Goal: Task Accomplishment & Management: Complete application form

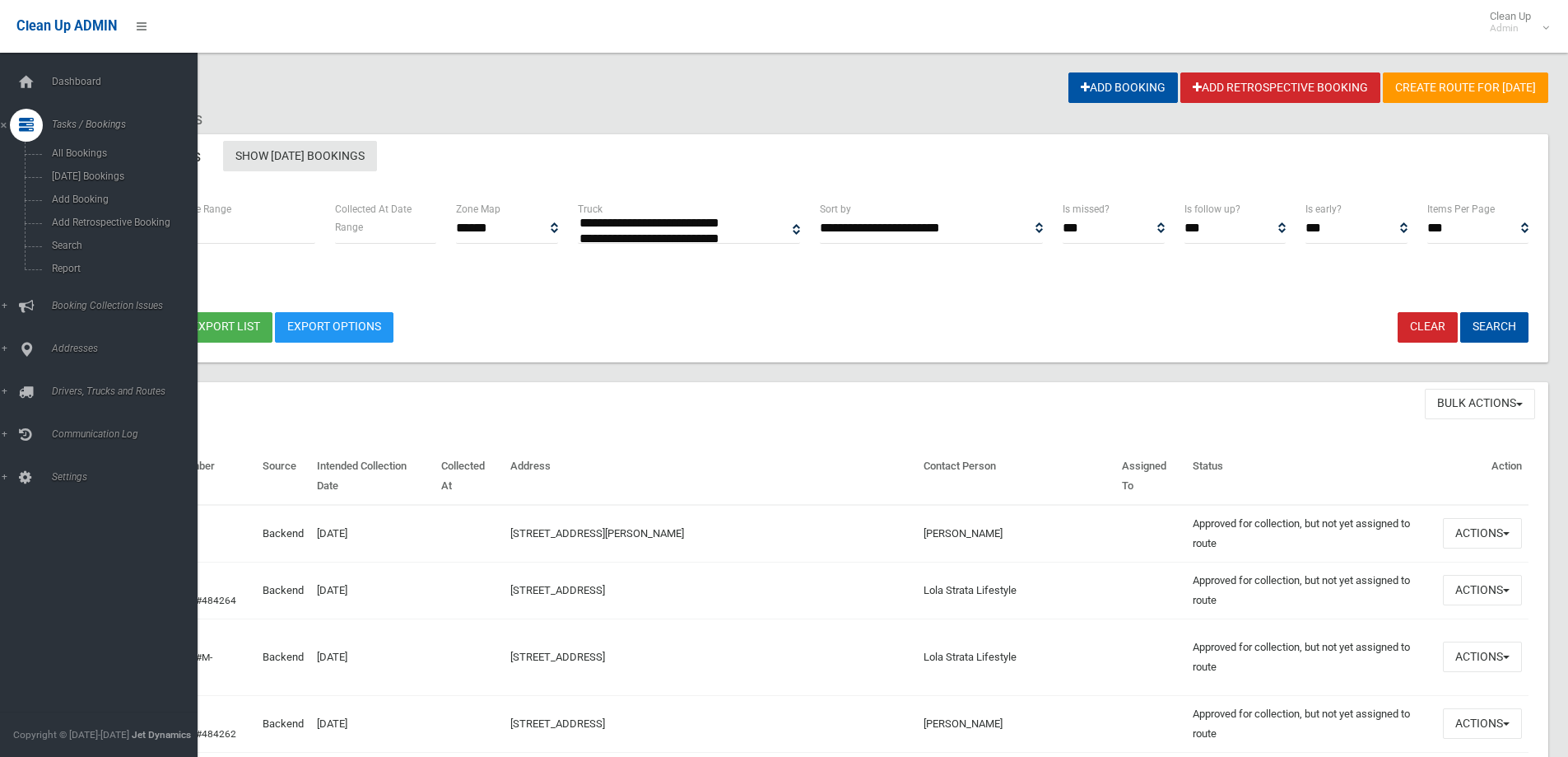
select select
click at [67, 248] on span "Search" at bounding box center [122, 245] width 149 height 12
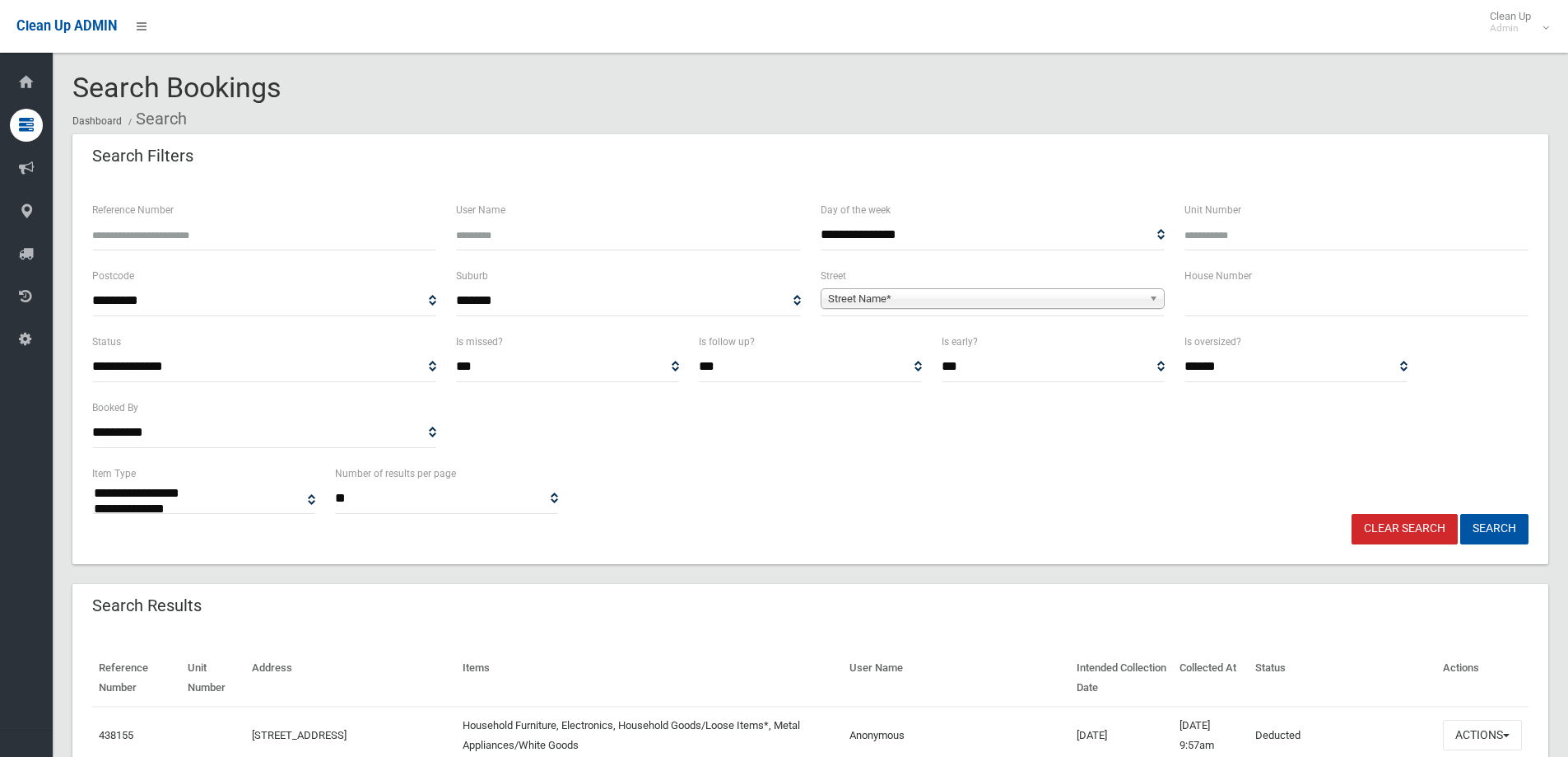
select select
click at [1309, 299] on input "text" at bounding box center [1355, 301] width 344 height 30
type input "*"
click at [1055, 300] on span "Street Name*" at bounding box center [985, 299] width 314 height 20
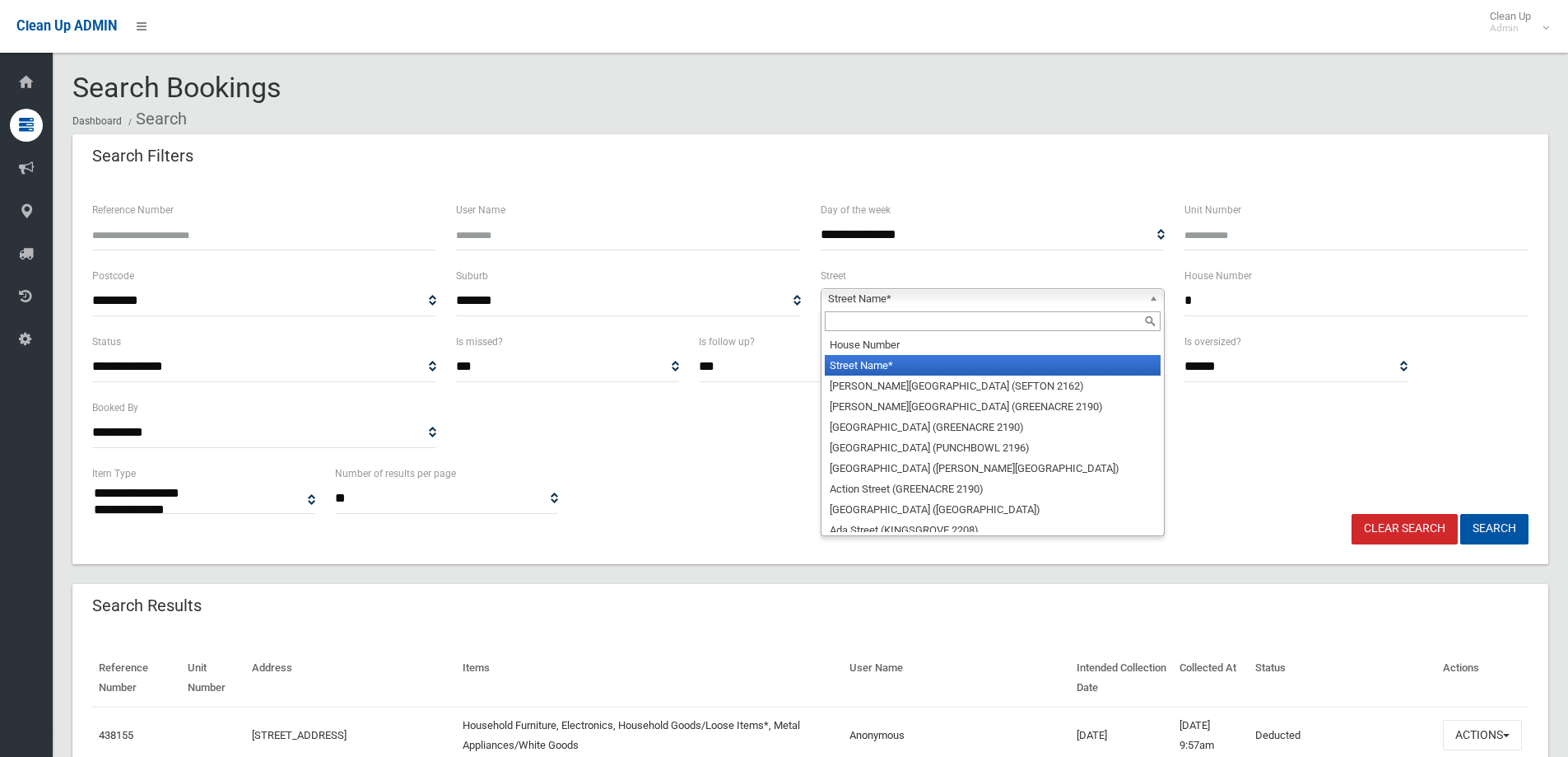
click at [1045, 318] on input "text" at bounding box center [993, 321] width 336 height 20
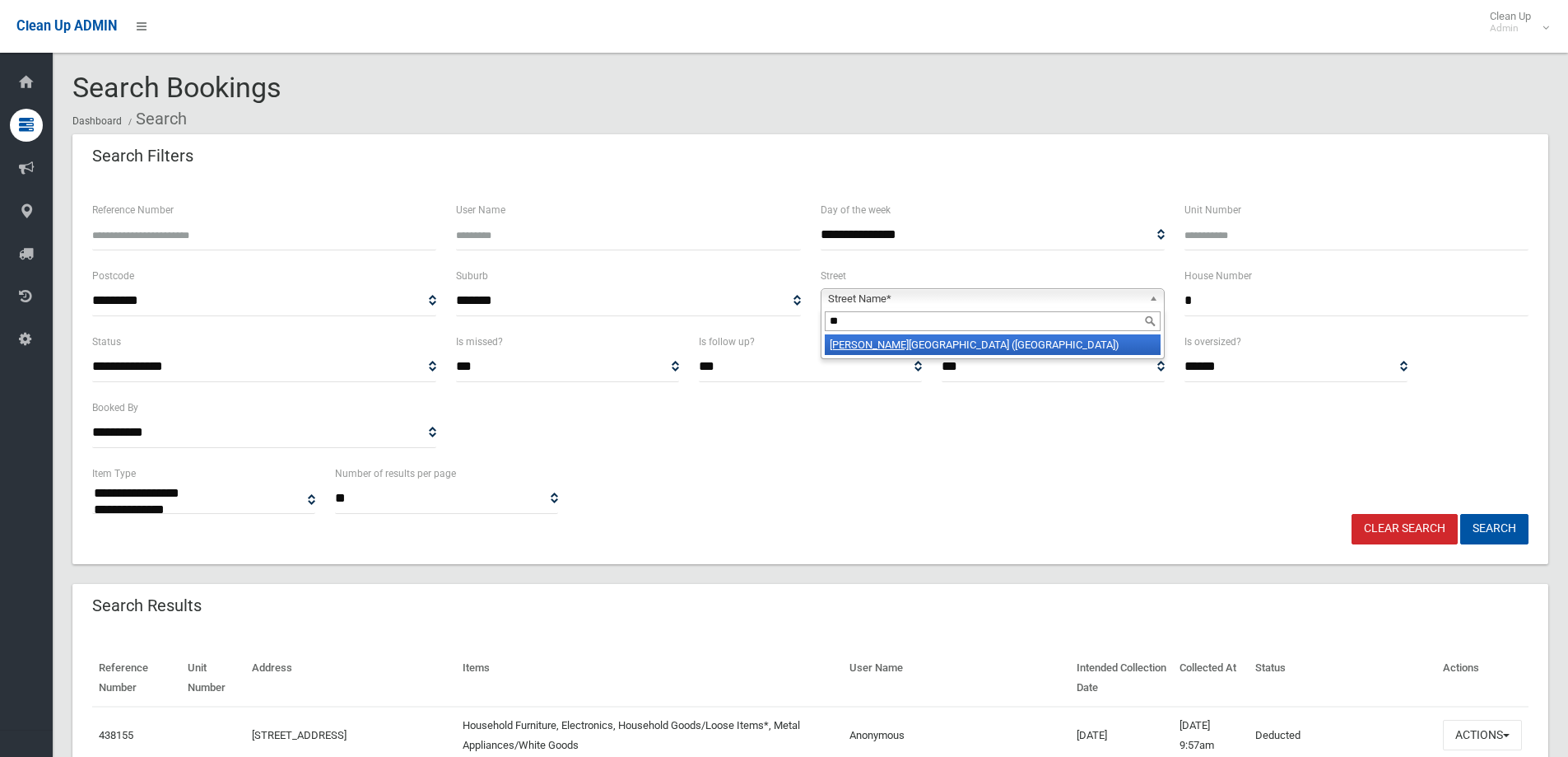
type input "*"
type input "****"
click at [1044, 346] on li "Pear l Avenue (BELMORE 2192)" at bounding box center [993, 344] width 336 height 21
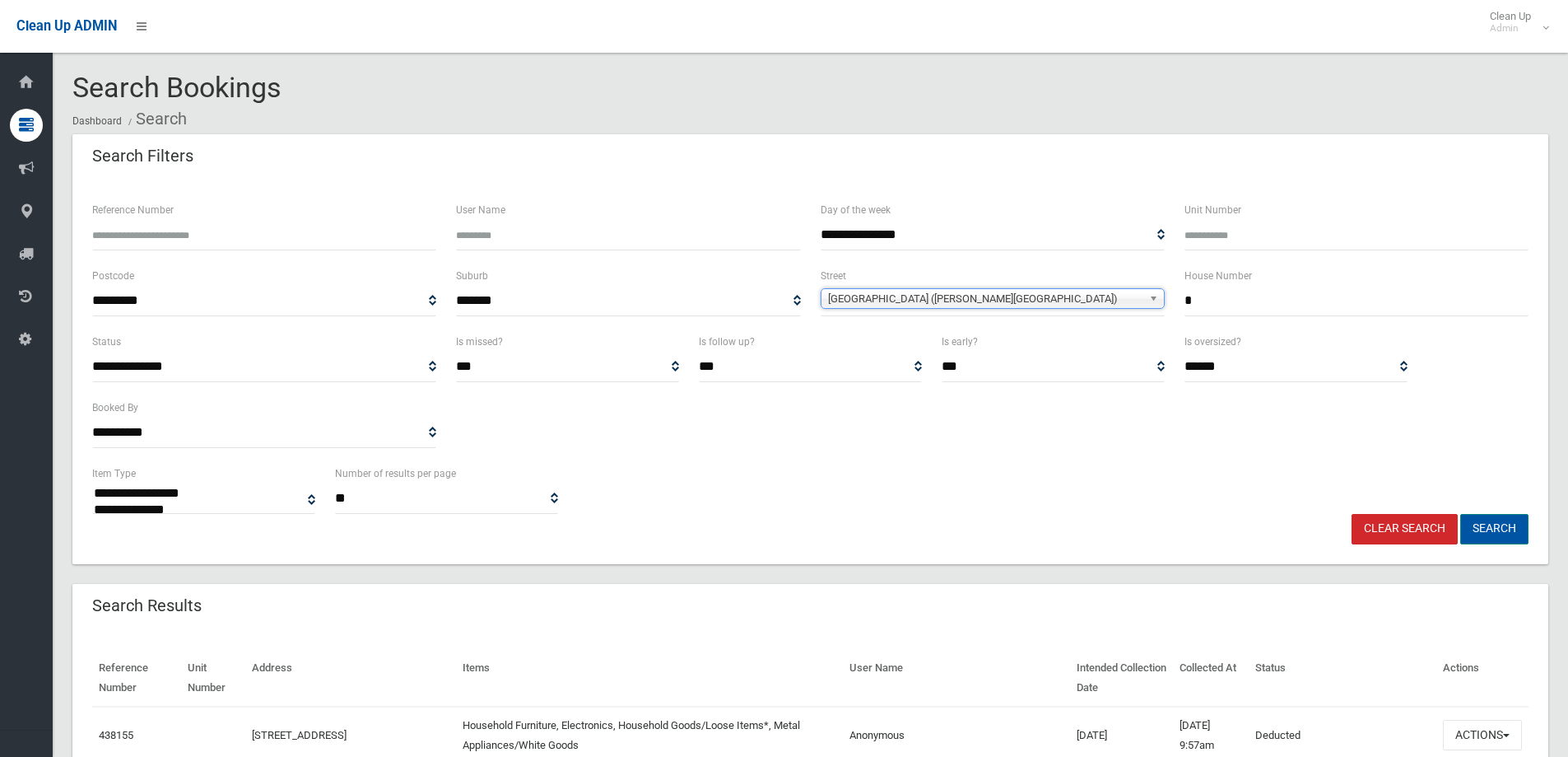
click at [1489, 526] on button "Search" at bounding box center [1494, 529] width 68 height 30
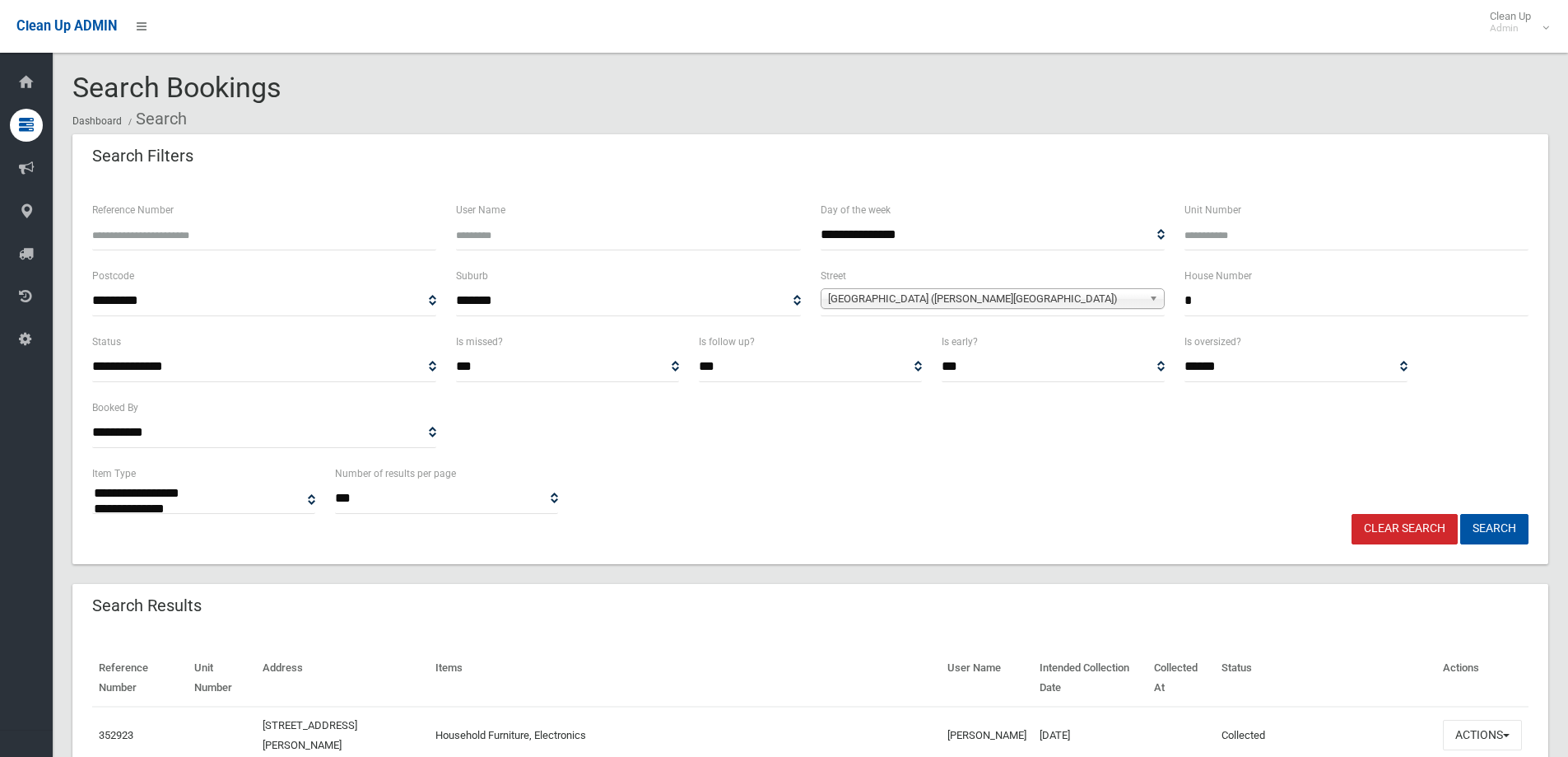
select select
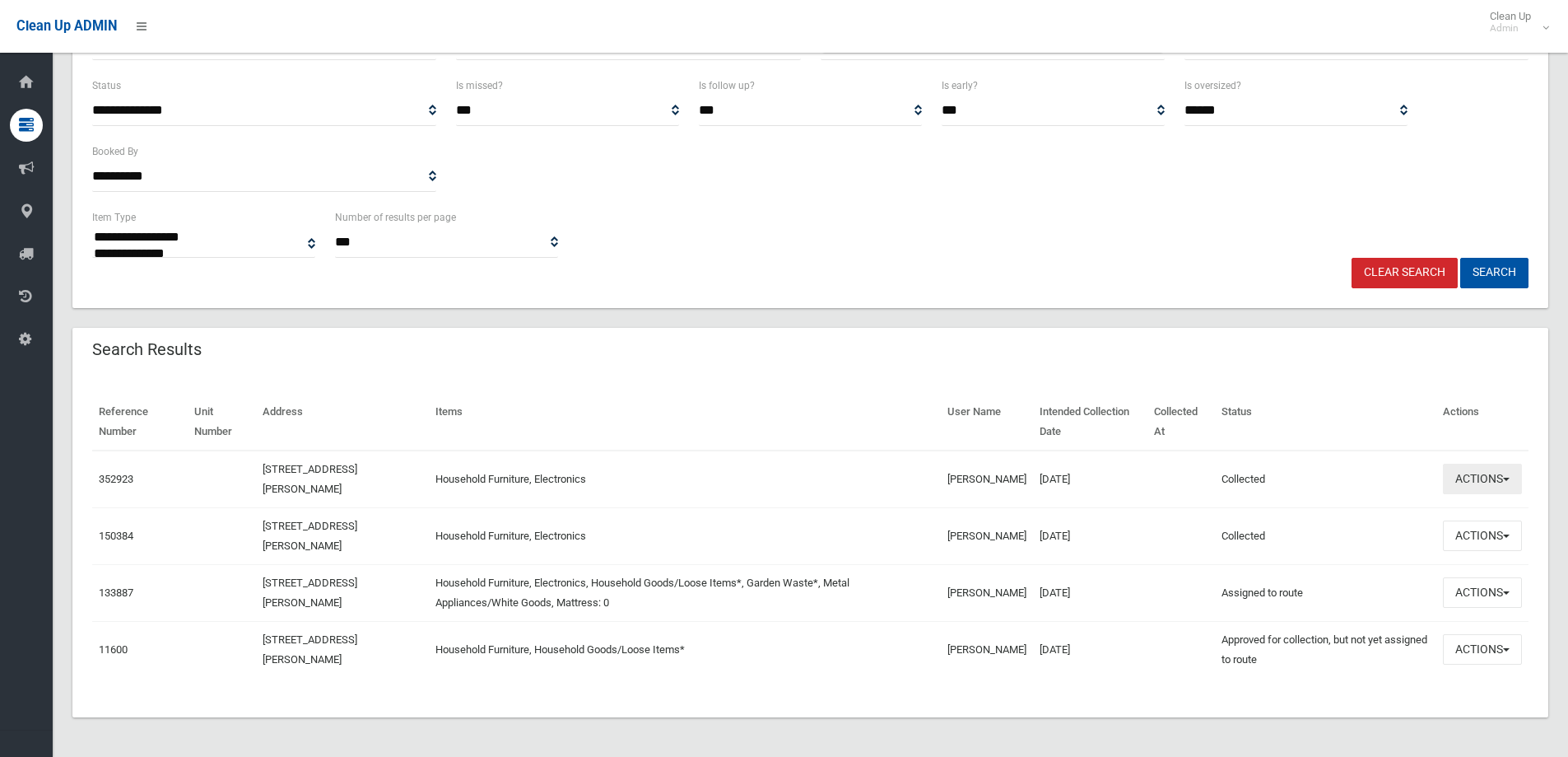
click at [1506, 491] on button "Actions" at bounding box center [1482, 479] width 79 height 30
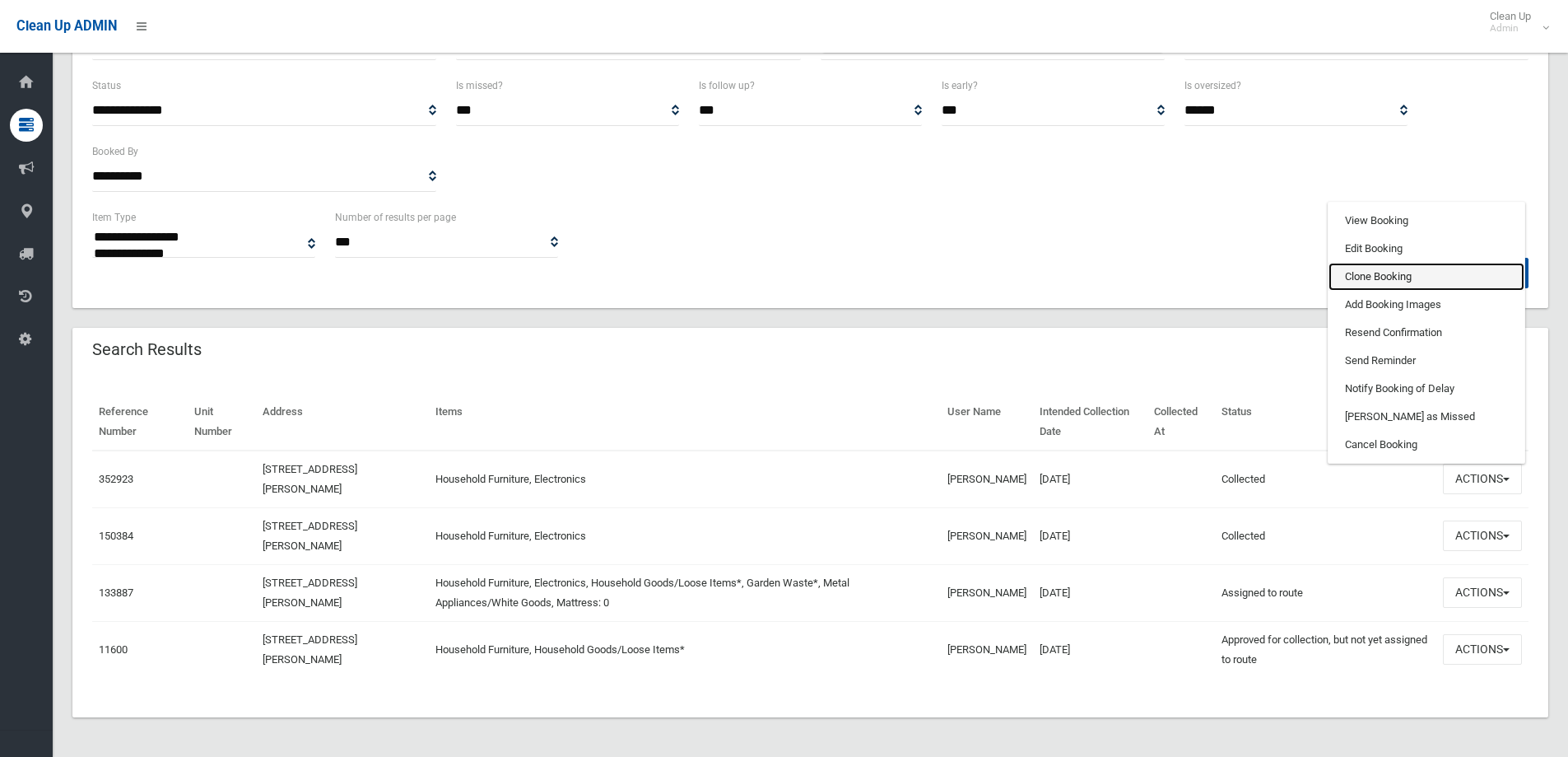
click at [1434, 279] on link "Clone Booking" at bounding box center [1426, 276] width 196 height 28
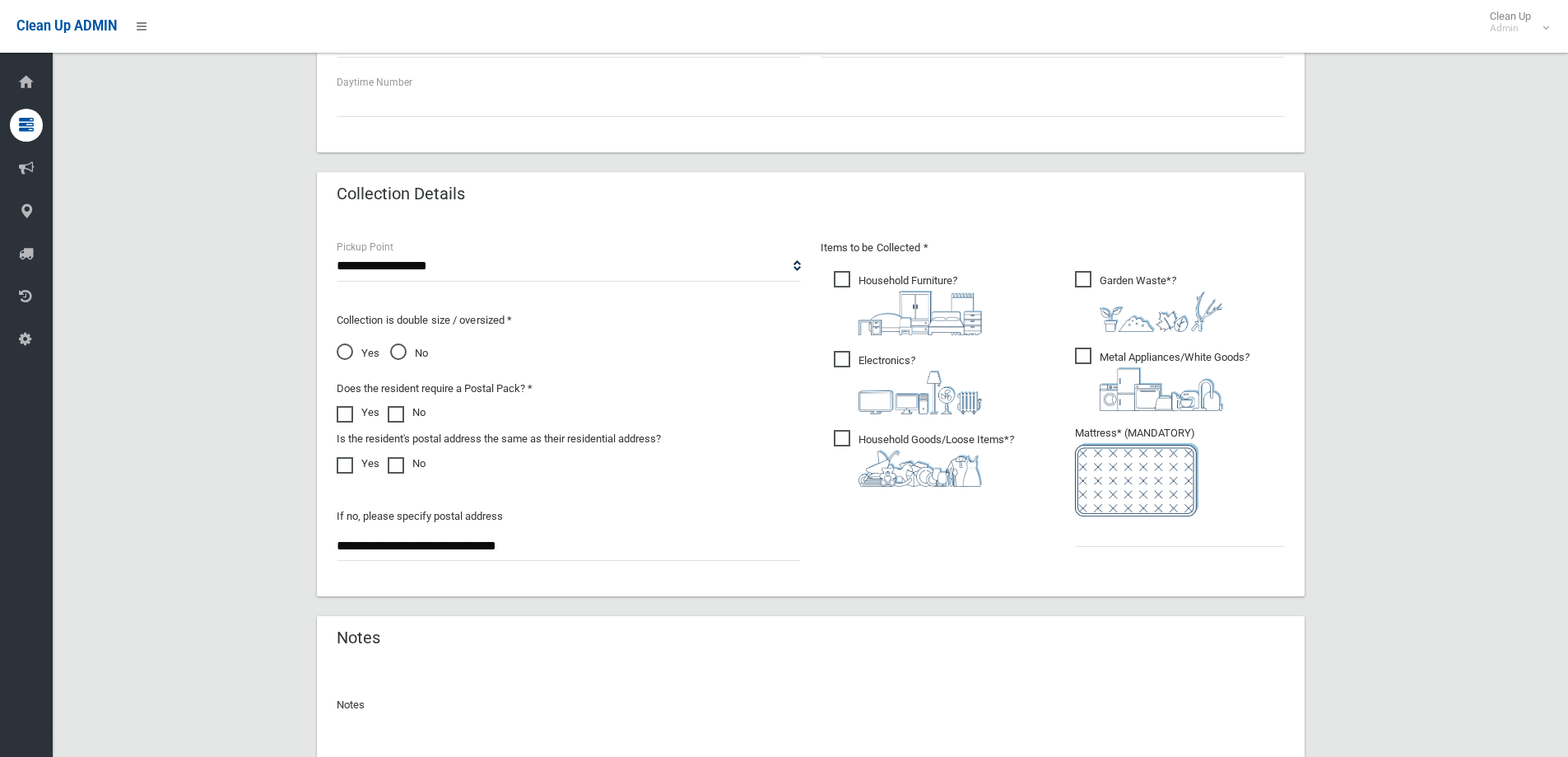
scroll to position [543, 0]
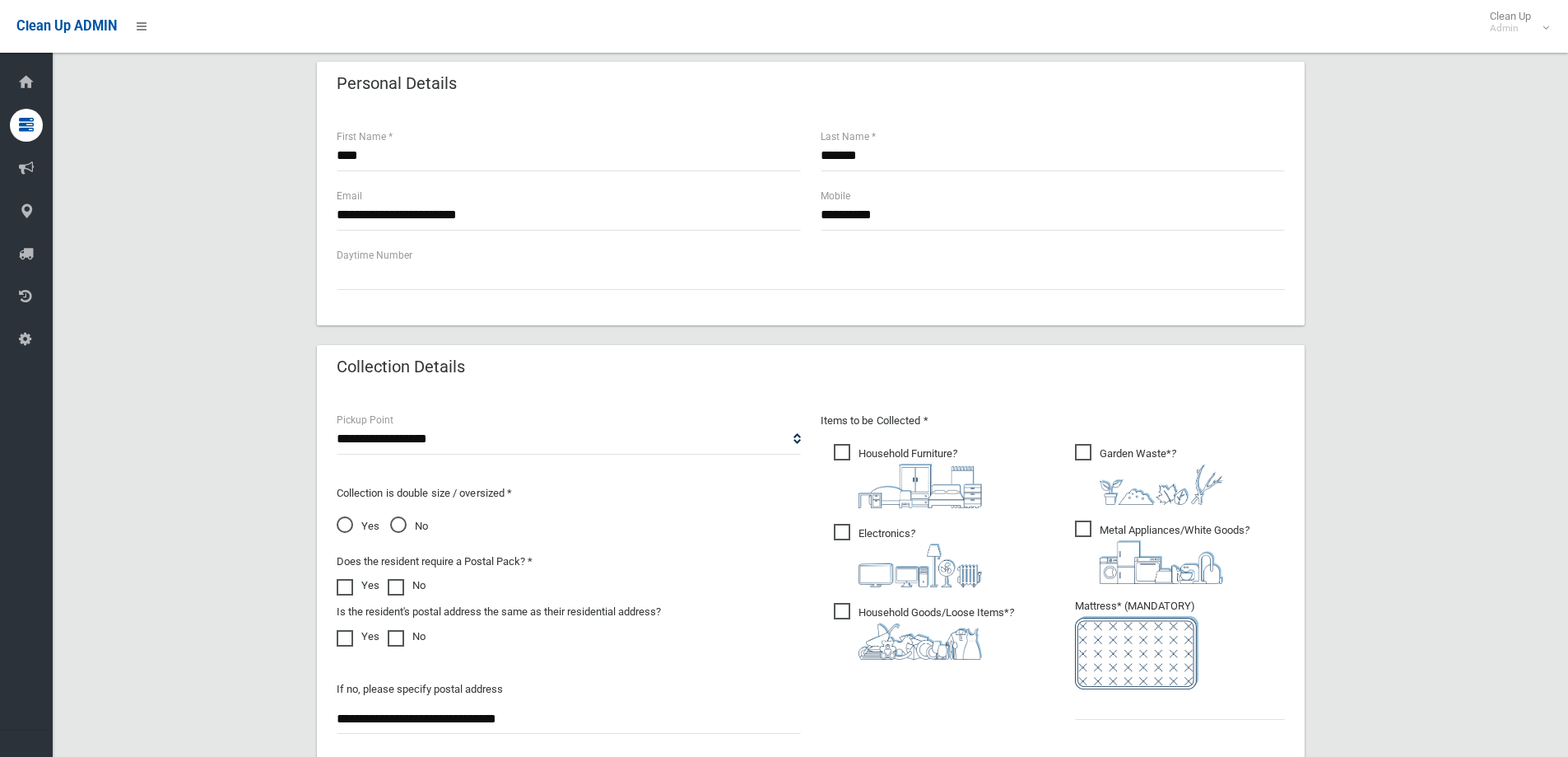
click at [1121, 466] on img at bounding box center [1161, 484] width 123 height 41
drag, startPoint x: 1110, startPoint y: 548, endPoint x: 913, endPoint y: 632, distance: 214.2
click at [1108, 548] on img at bounding box center [1161, 561] width 123 height 44
click at [870, 652] on img at bounding box center [920, 640] width 123 height 37
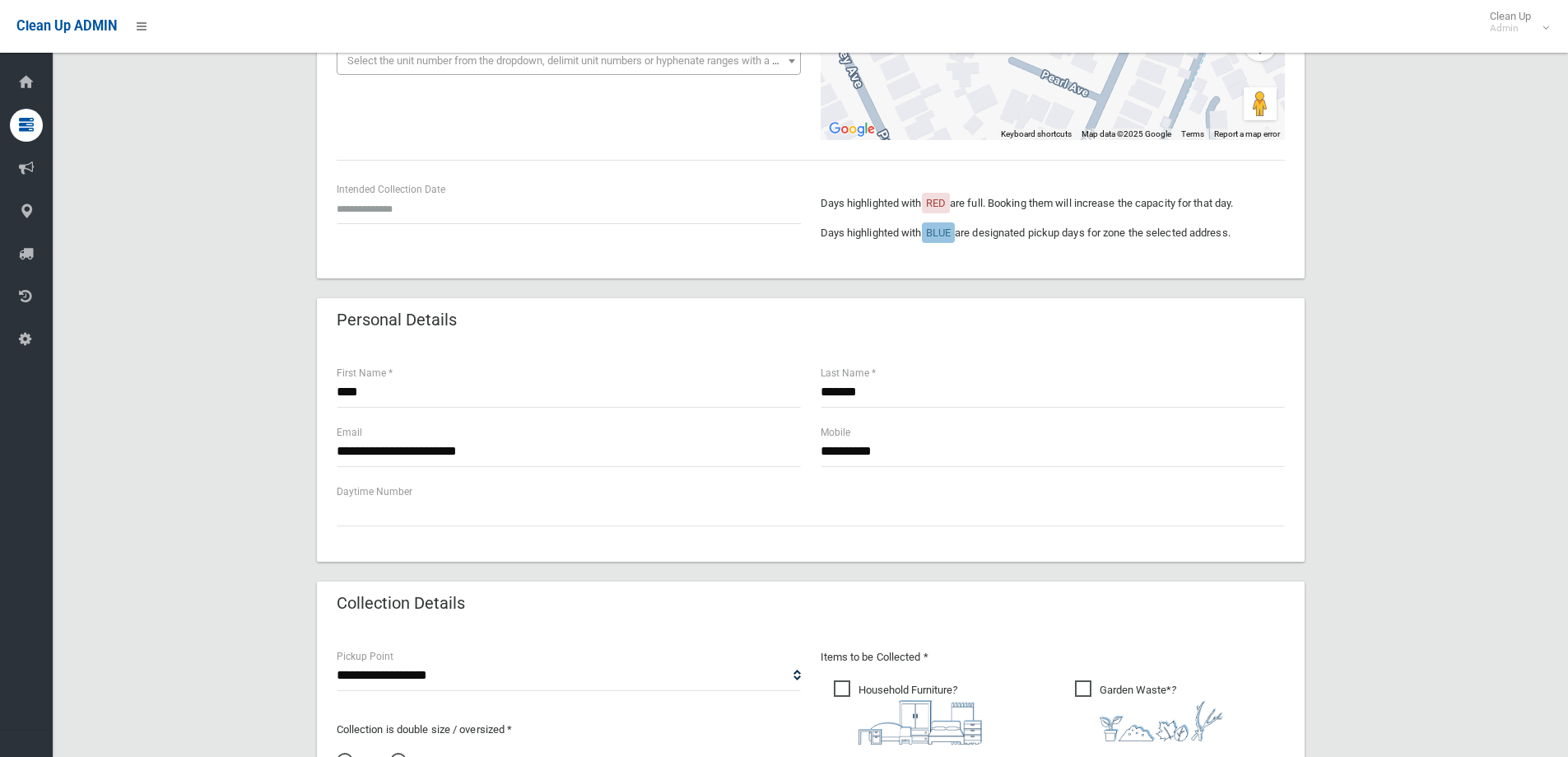
scroll to position [131, 0]
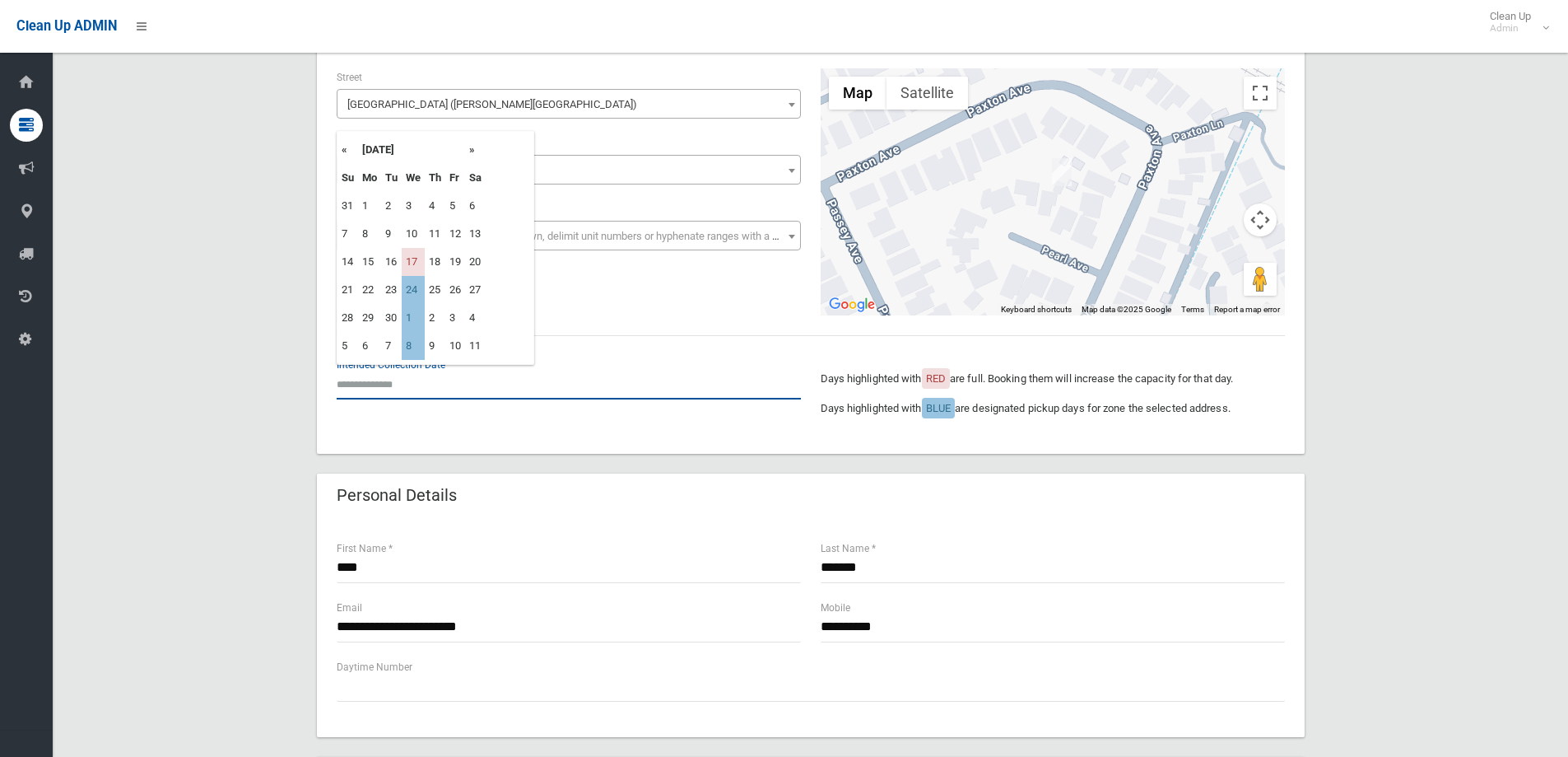
click at [437, 376] on input "text" at bounding box center [569, 384] width 465 height 30
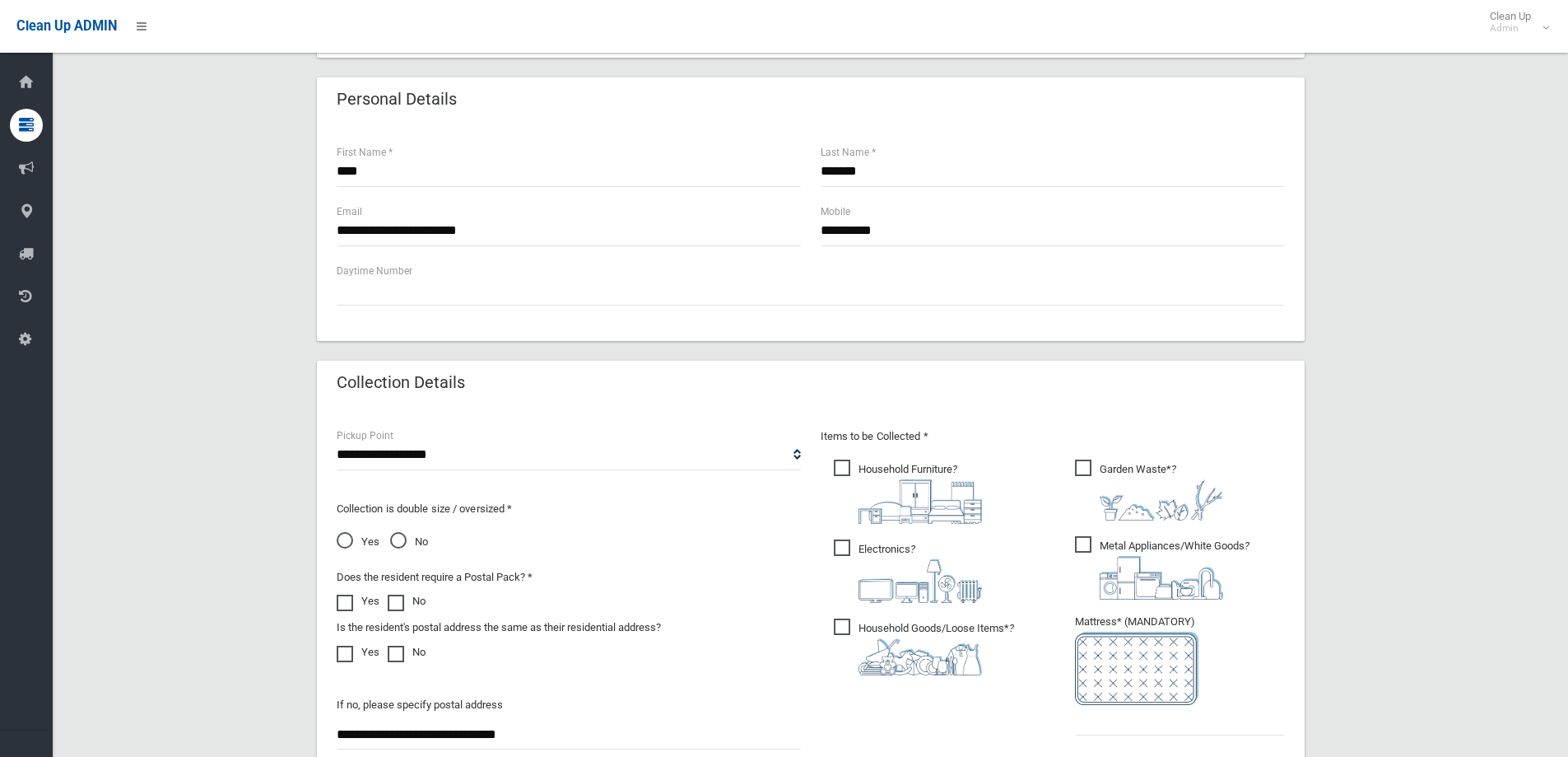
scroll to position [626, 0]
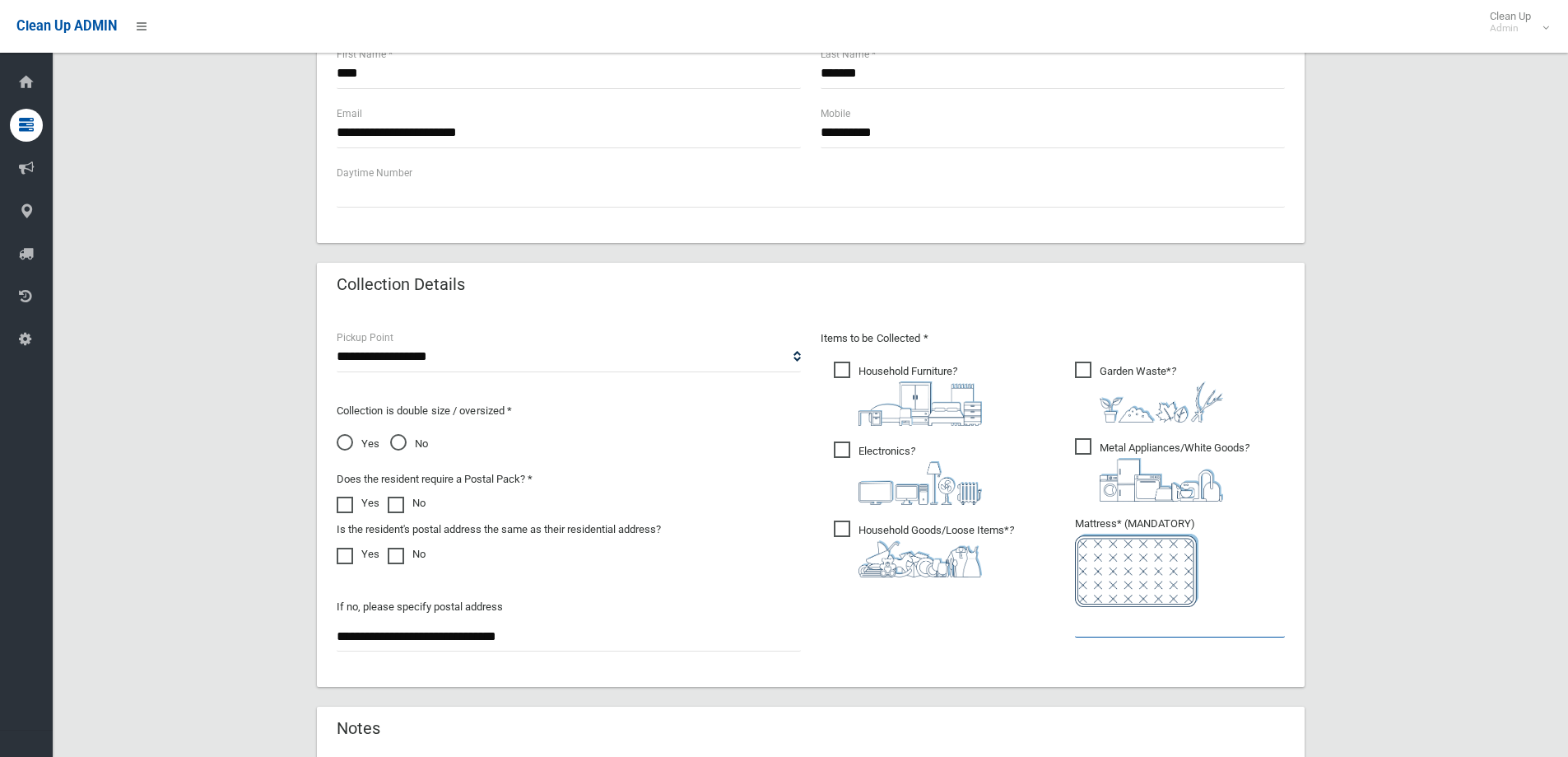
click at [1143, 616] on input "text" at bounding box center [1179, 622] width 210 height 30
type input "*"
click at [516, 291] on div "Collection Details" at bounding box center [810, 286] width 987 height 46
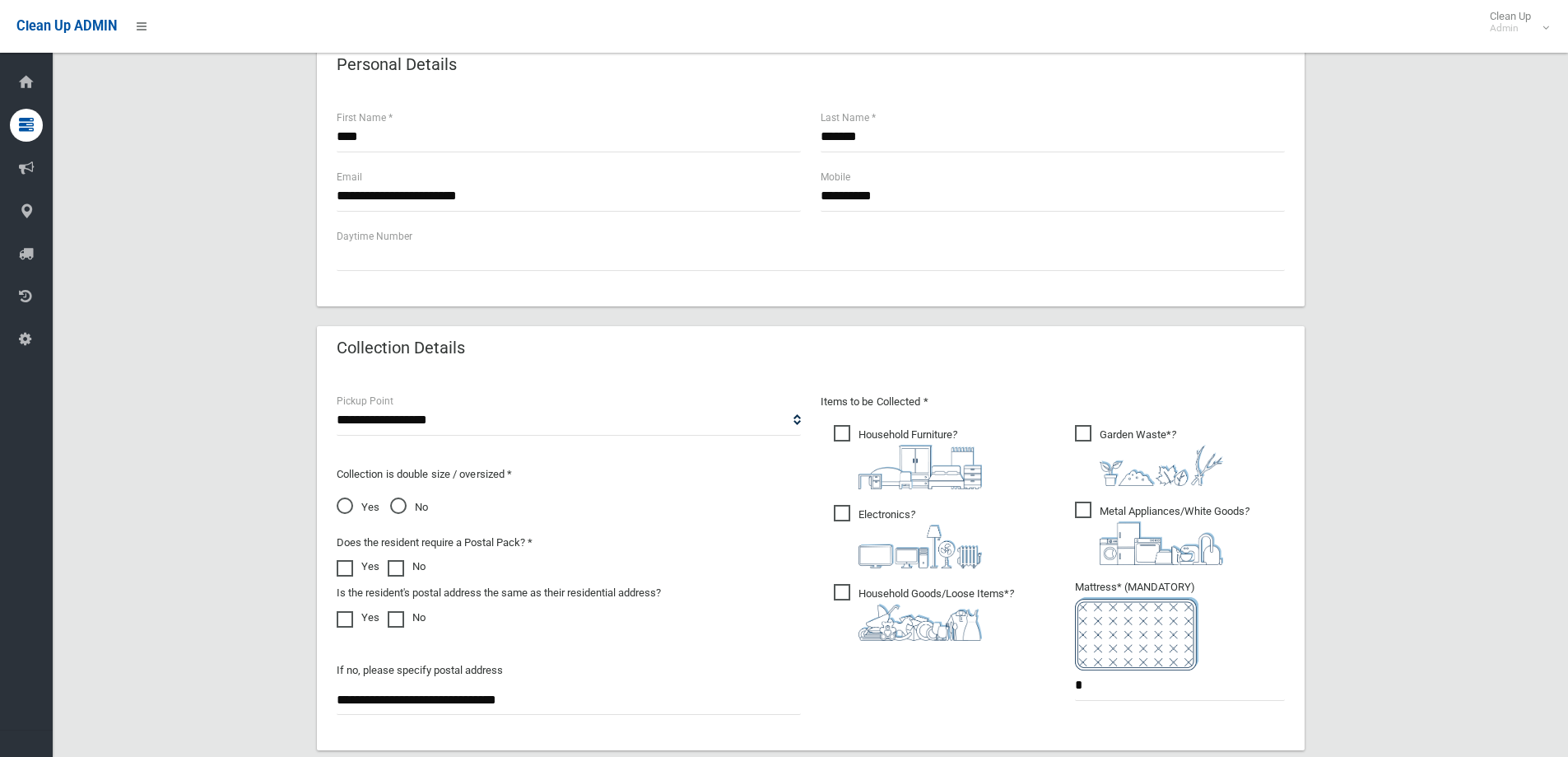
scroll to position [872, 0]
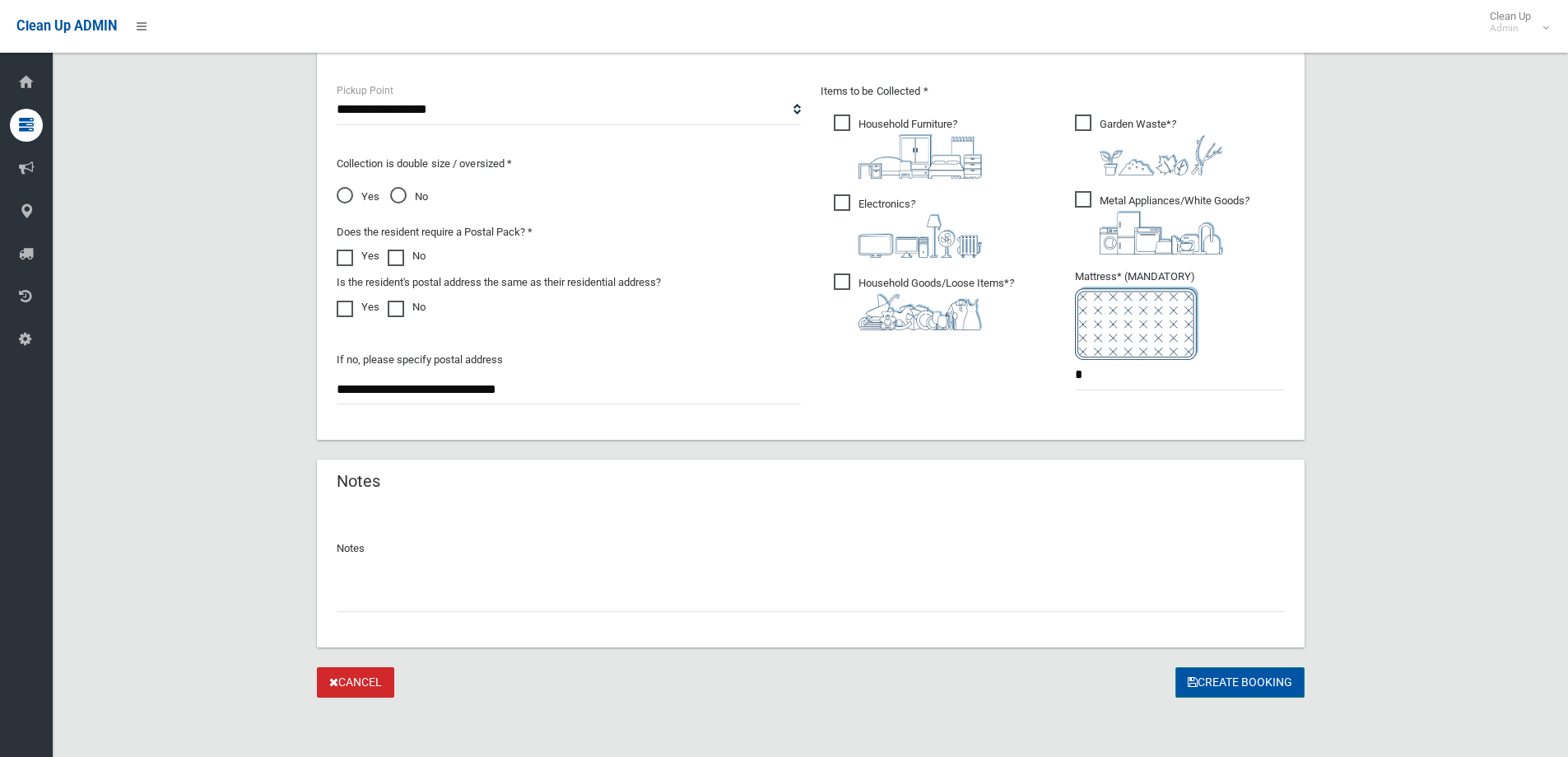
click at [1235, 682] on button "Create Booking" at bounding box center [1239, 682] width 130 height 30
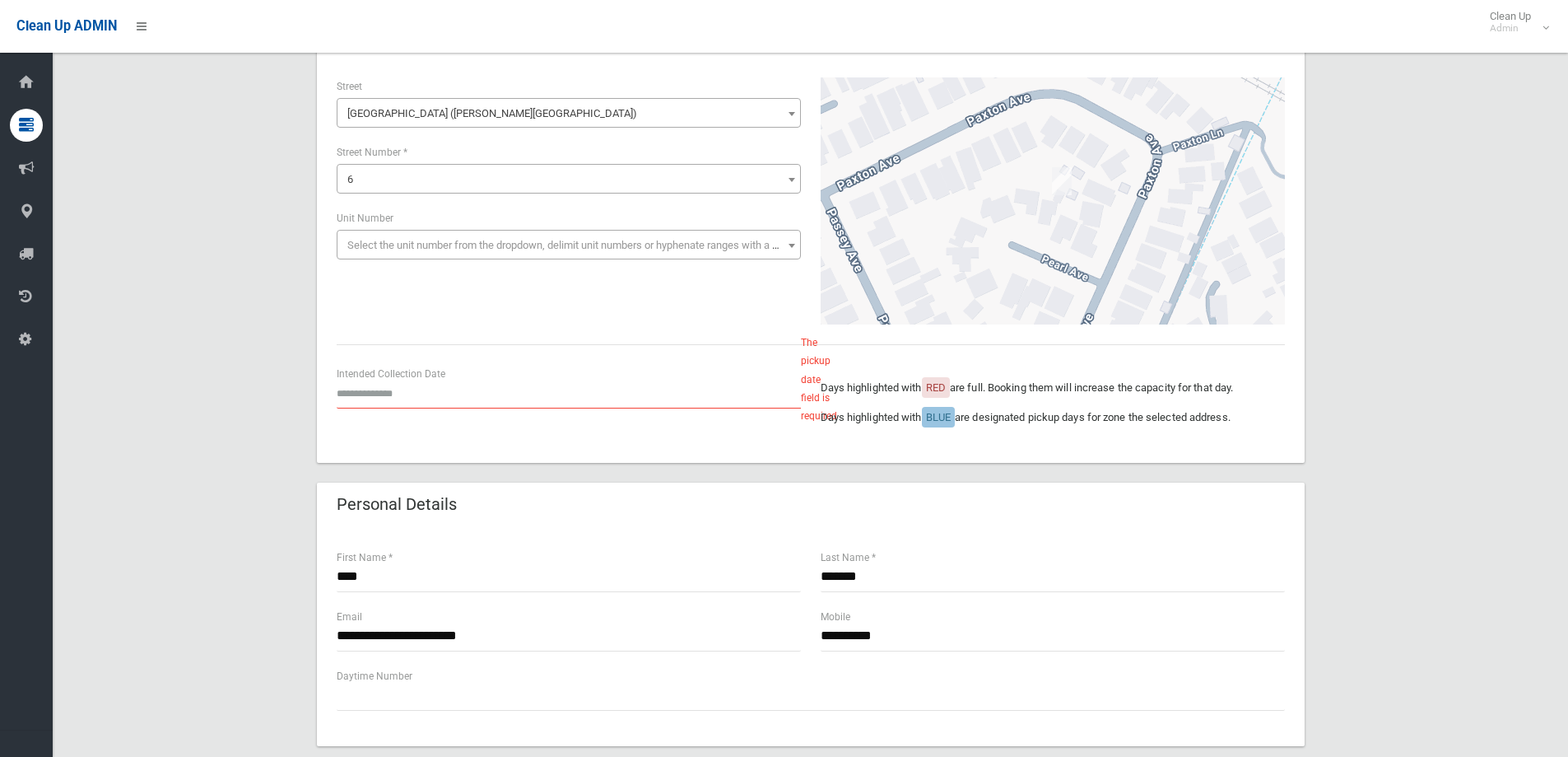
scroll to position [164, 0]
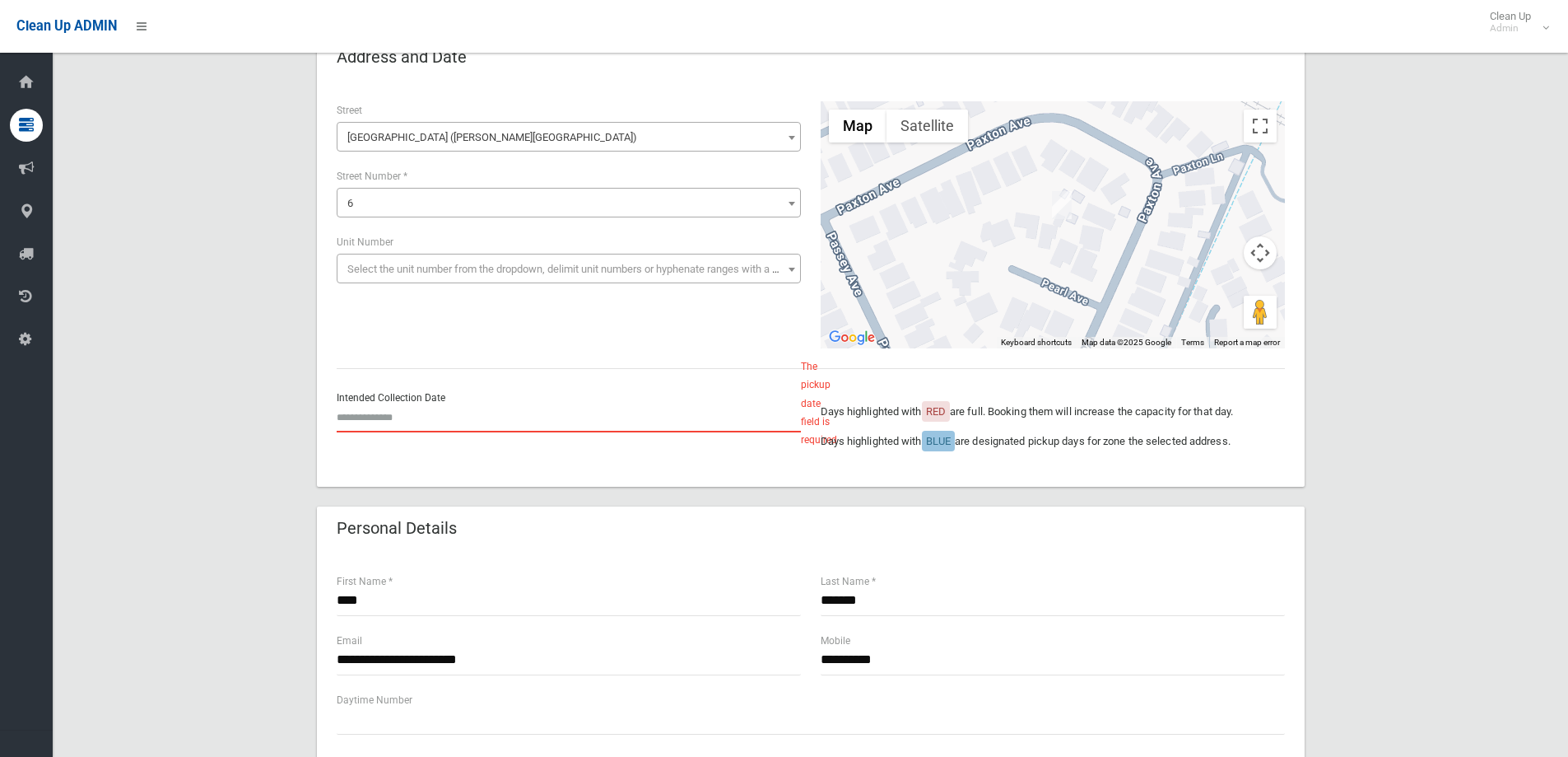
click at [430, 420] on input "text" at bounding box center [569, 417] width 465 height 30
click at [422, 326] on td "24" at bounding box center [414, 322] width 23 height 28
type input "**********"
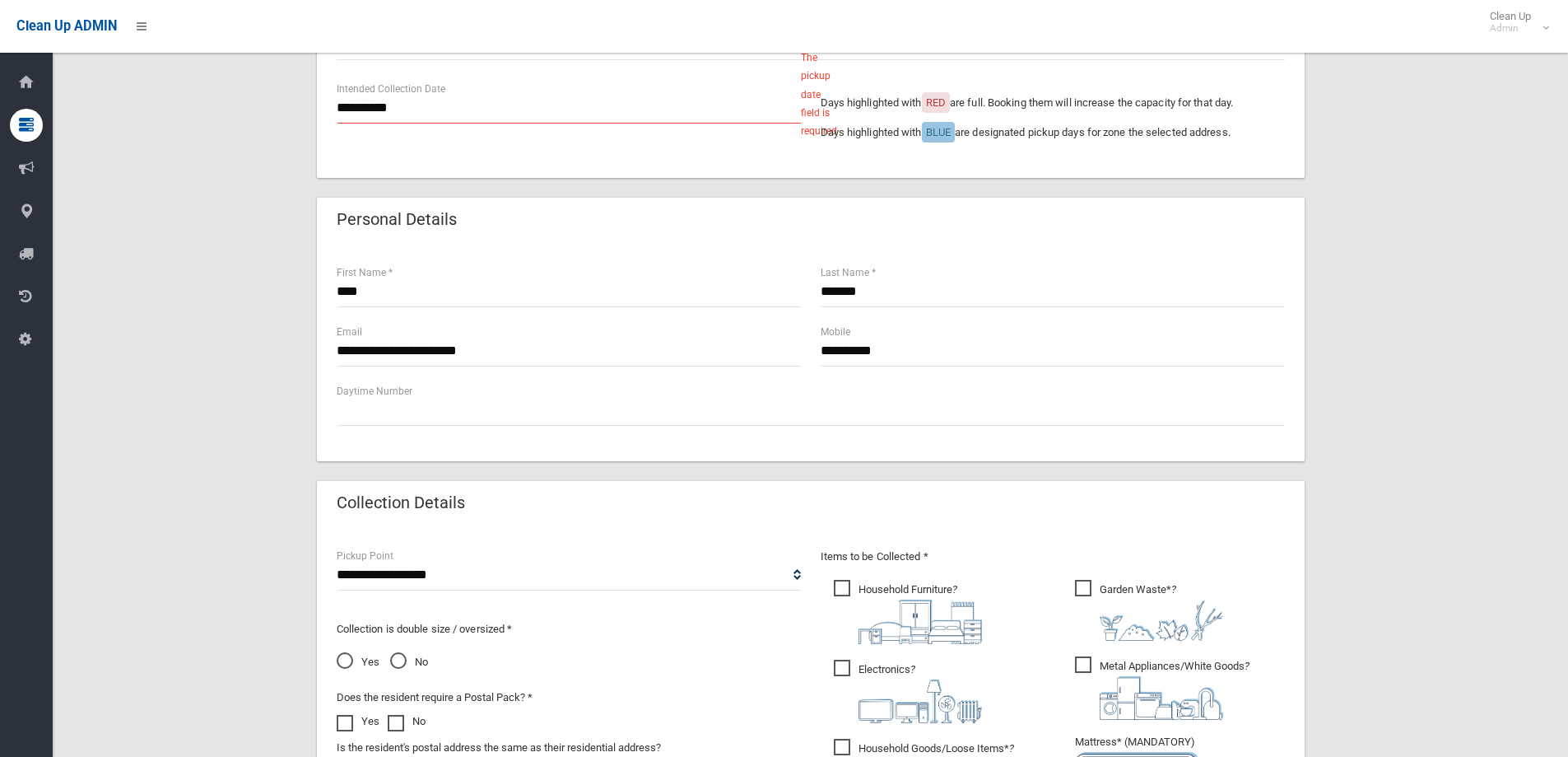
scroll to position [905, 0]
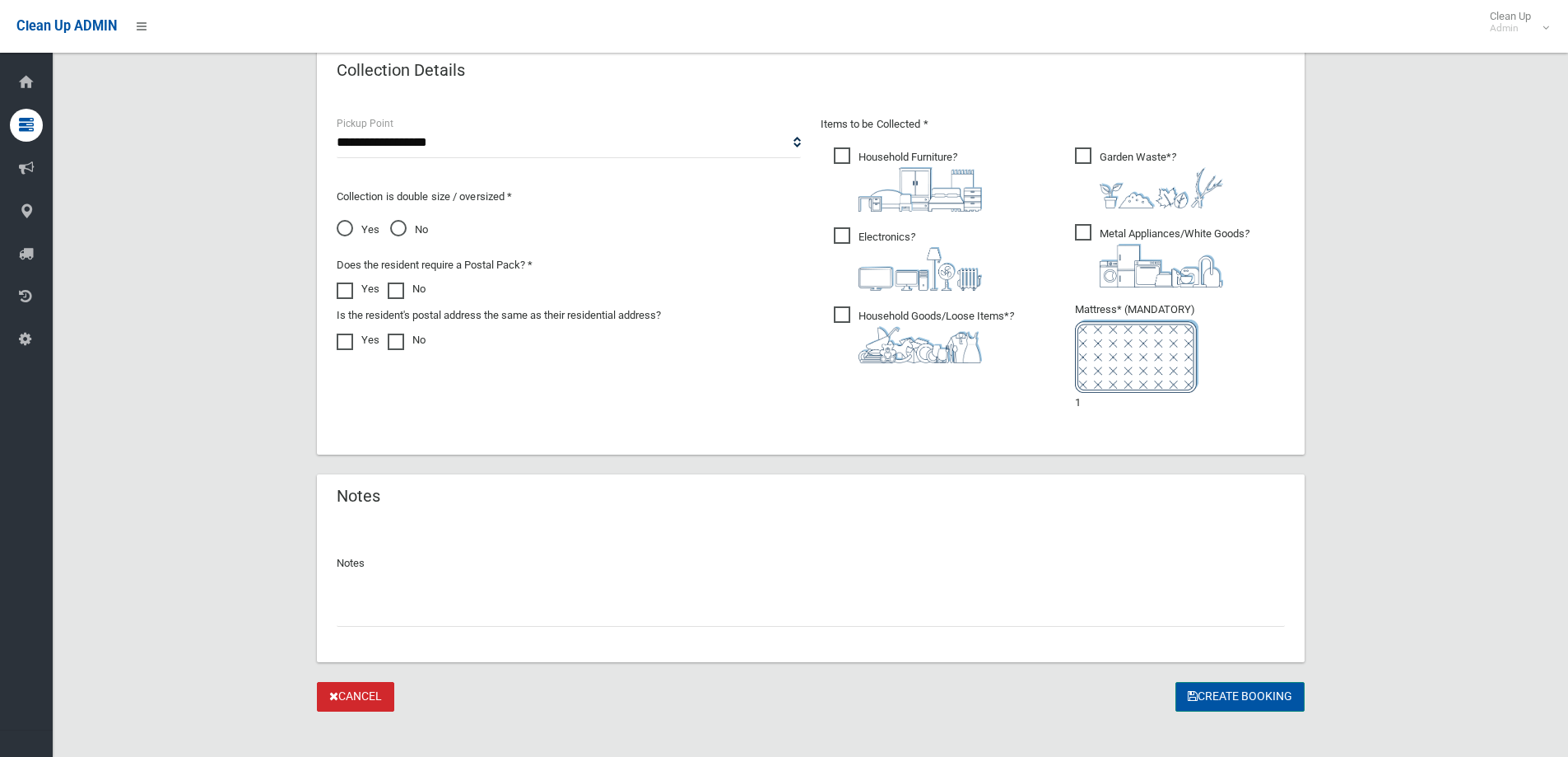
click at [1257, 683] on button "Create Booking" at bounding box center [1239, 697] width 130 height 30
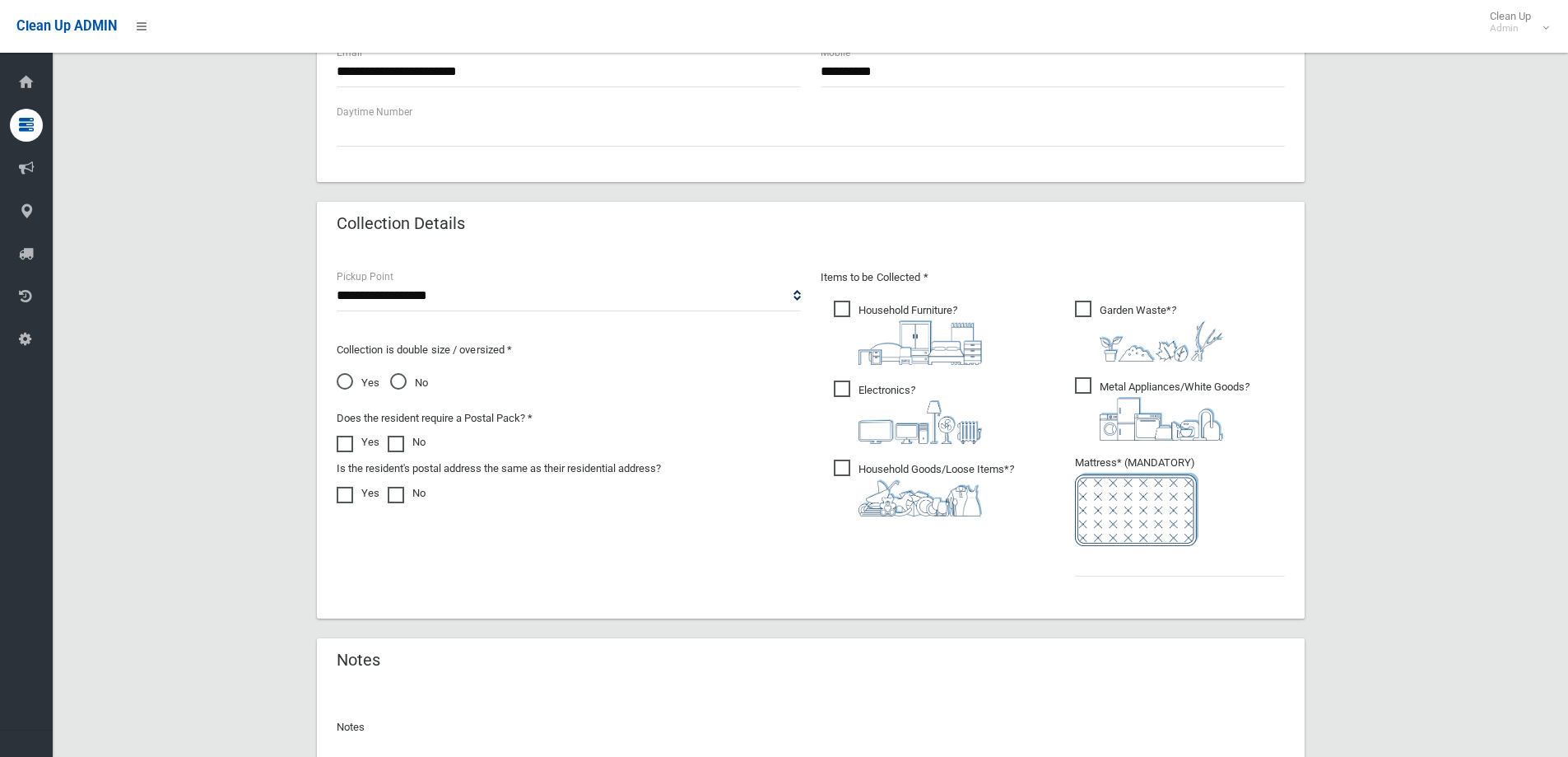
scroll to position [930, 0]
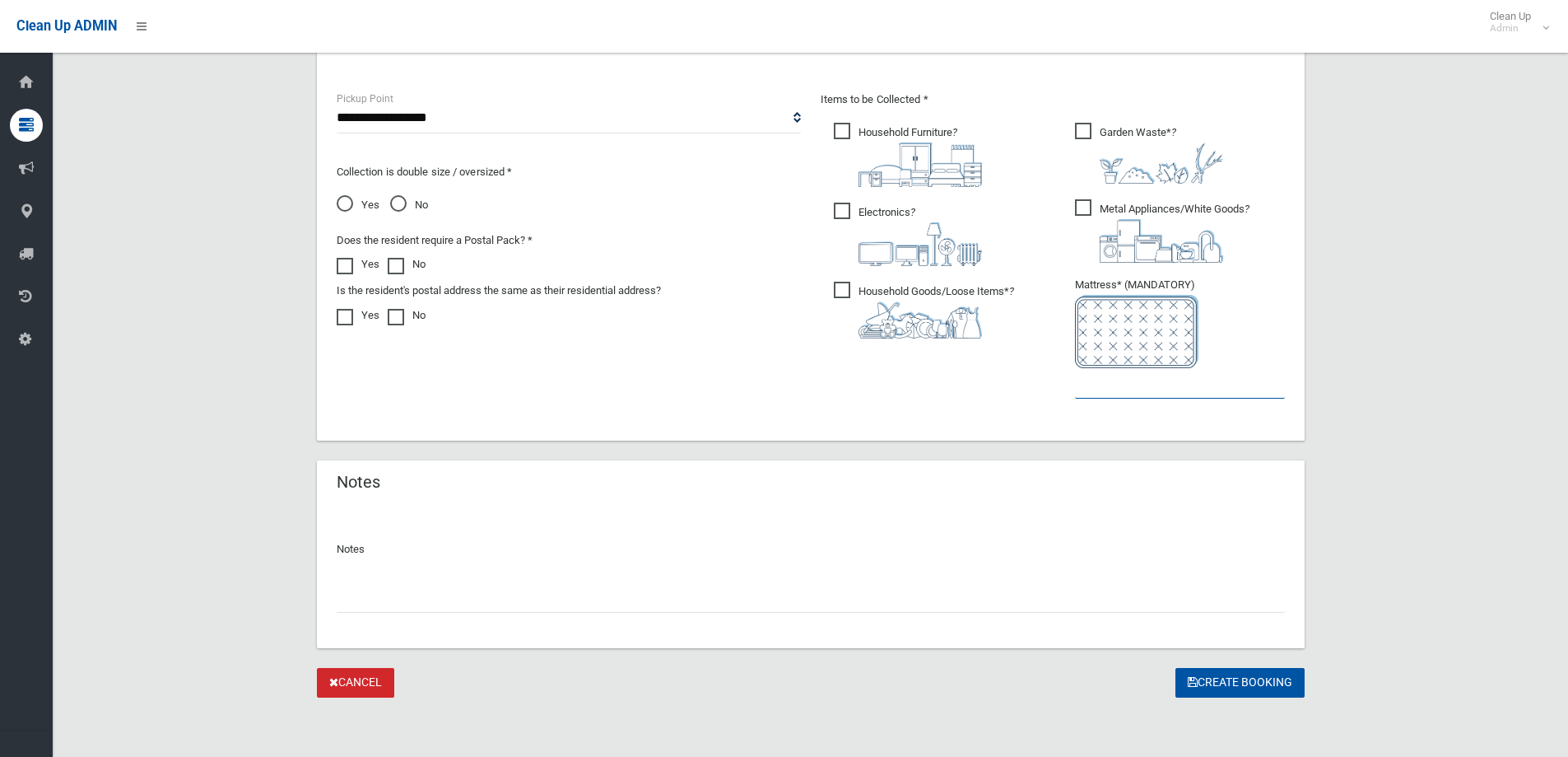
click at [1128, 384] on input "text" at bounding box center [1179, 383] width 210 height 30
type input "*"
click at [1296, 689] on button "Create Booking" at bounding box center [1239, 683] width 130 height 30
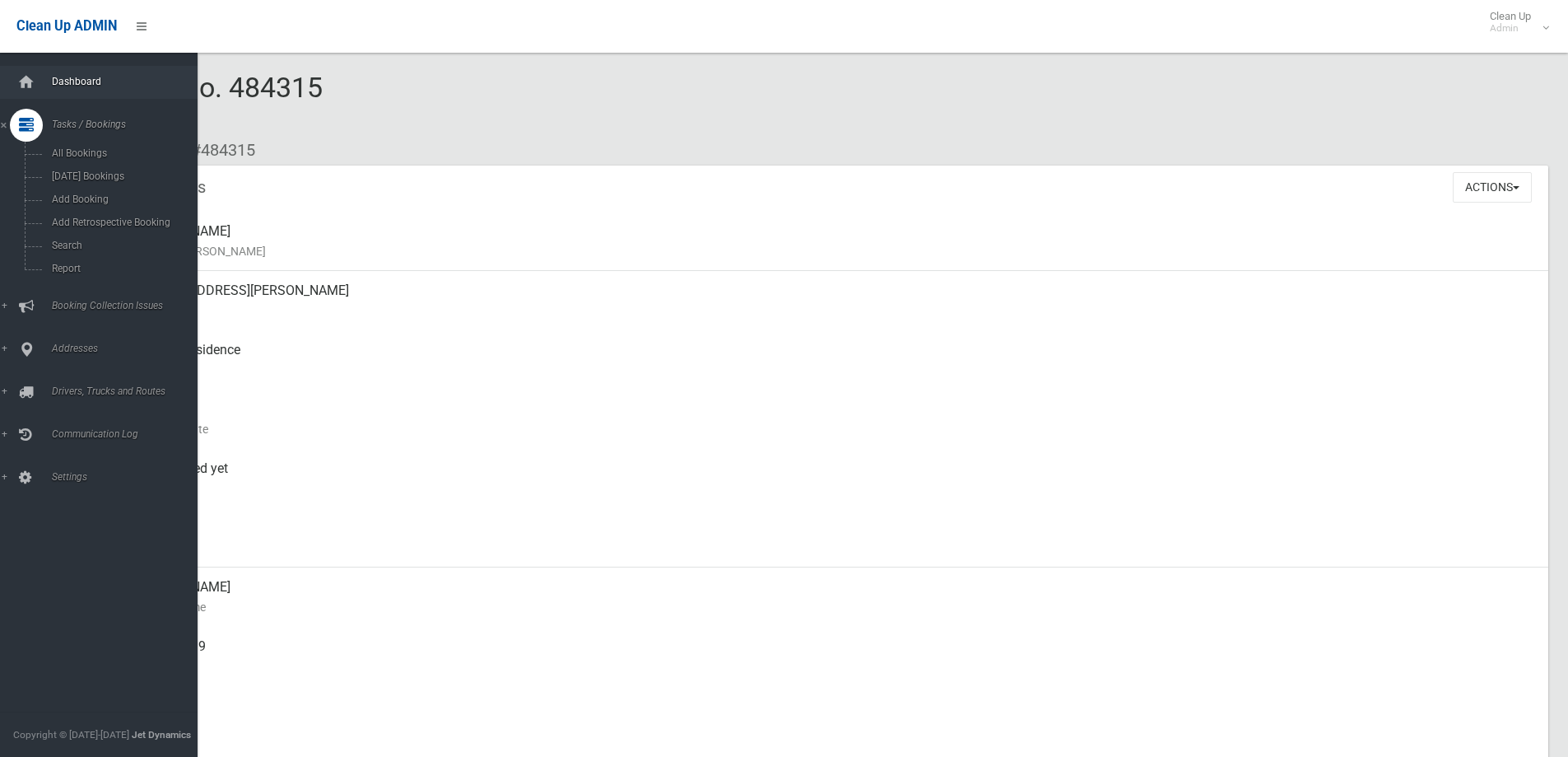
click at [75, 81] on span "Dashboard" at bounding box center [129, 81] width 163 height 12
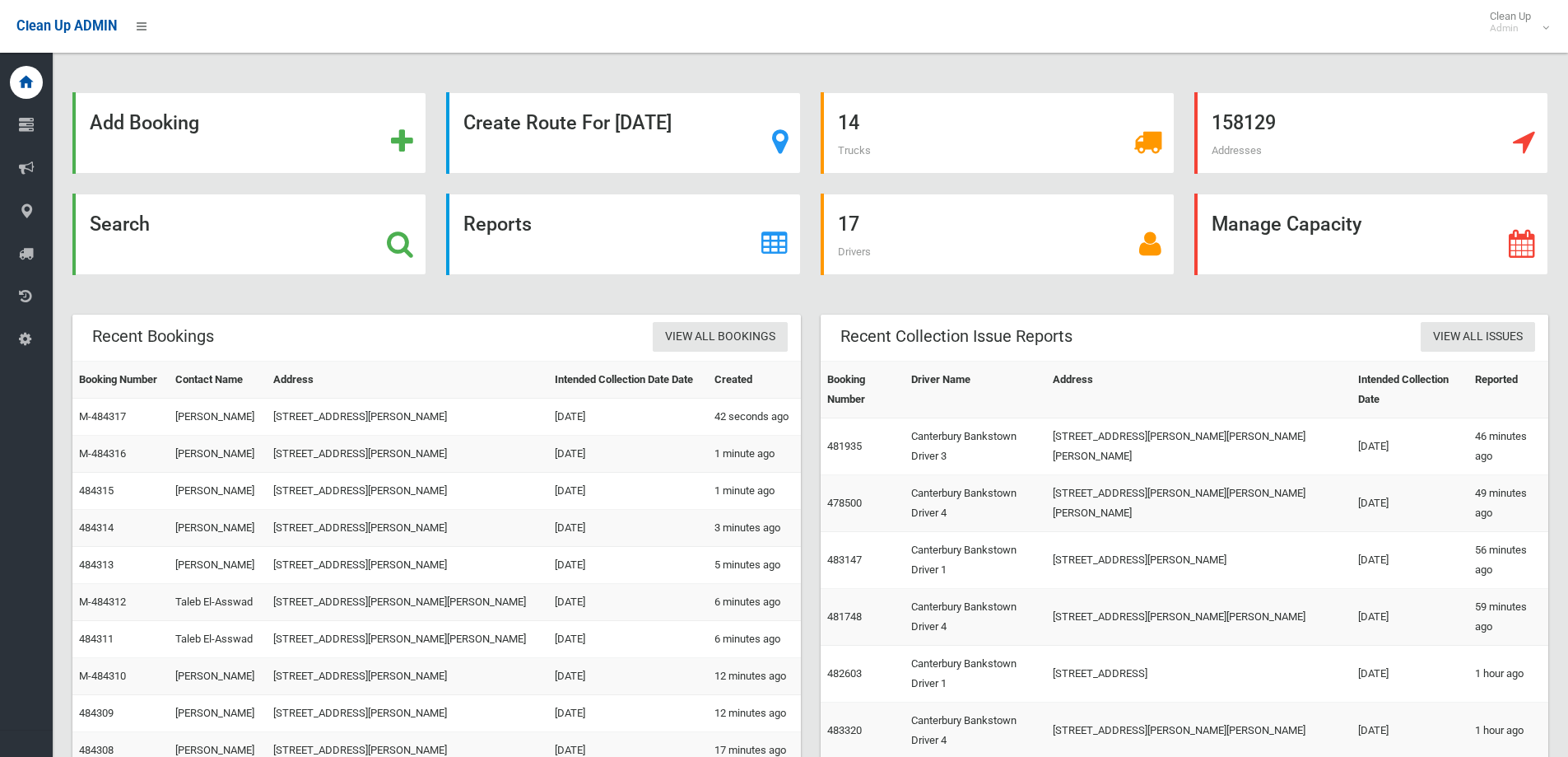
click at [1195, 68] on div "Add Booking Create Route For [DATE] 14 Trucks 158129 Addresses Search Reports 1…" at bounding box center [810, 532] width 1515 height 1025
click at [1184, 206] on div "Manage Capacity" at bounding box center [1371, 243] width 373 height 101
